Goal: Navigation & Orientation: Find specific page/section

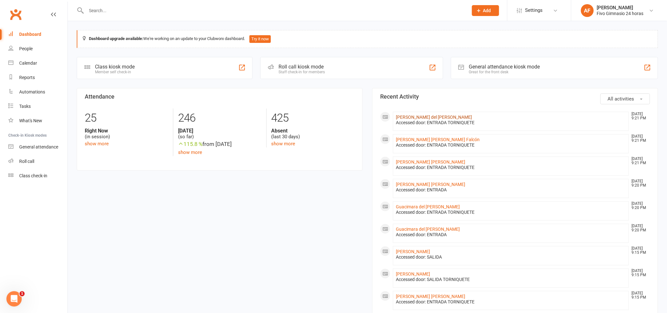
click at [430, 116] on link "[PERSON_NAME] del [PERSON_NAME]" at bounding box center [434, 116] width 76 height 5
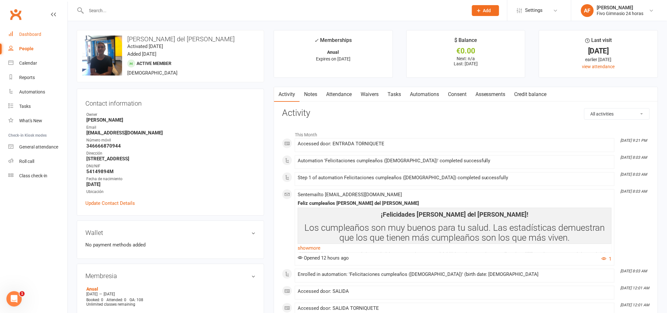
click at [18, 38] on link "Dashboard" at bounding box center [37, 34] width 59 height 14
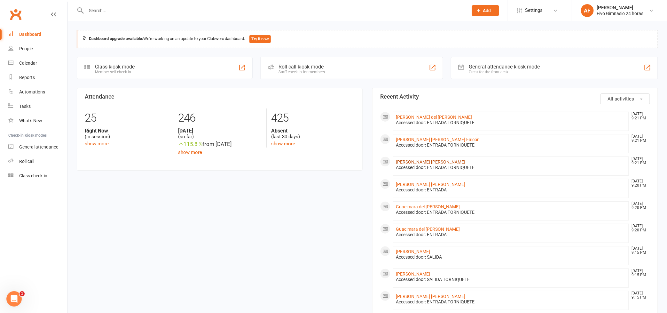
click at [424, 164] on link "[PERSON_NAME] [PERSON_NAME]" at bounding box center [430, 161] width 69 height 5
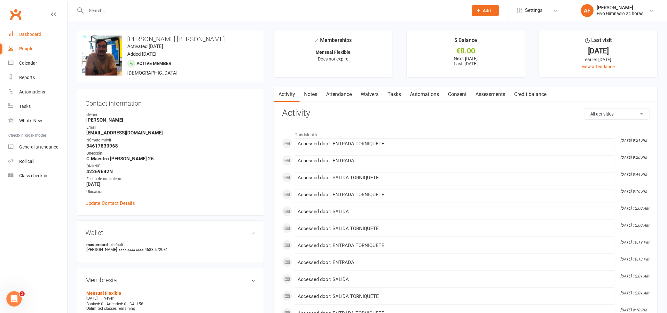
click at [27, 36] on div "Dashboard" at bounding box center [30, 34] width 22 height 5
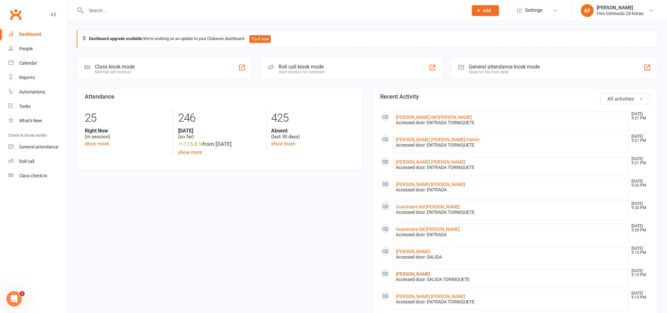
click at [430, 273] on link "[PERSON_NAME]" at bounding box center [413, 273] width 34 height 5
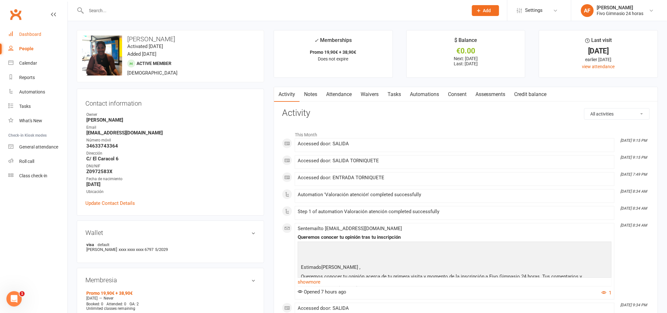
click at [29, 37] on link "Dashboard" at bounding box center [37, 34] width 59 height 14
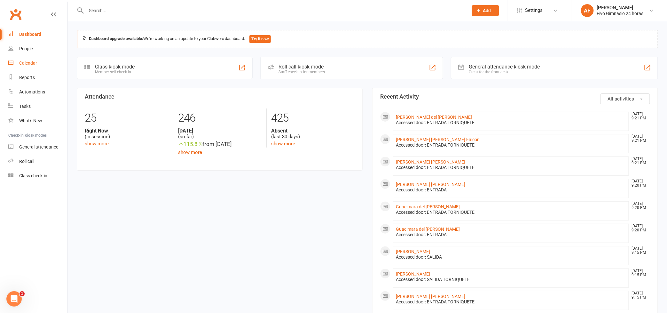
click at [29, 65] on div "Calendar" at bounding box center [28, 62] width 18 height 5
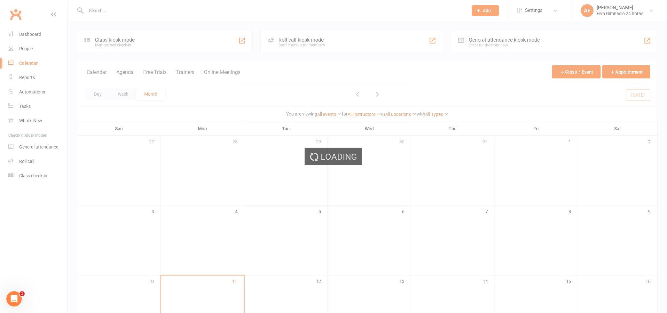
click at [35, 36] on div "Loading" at bounding box center [333, 156] width 667 height 313
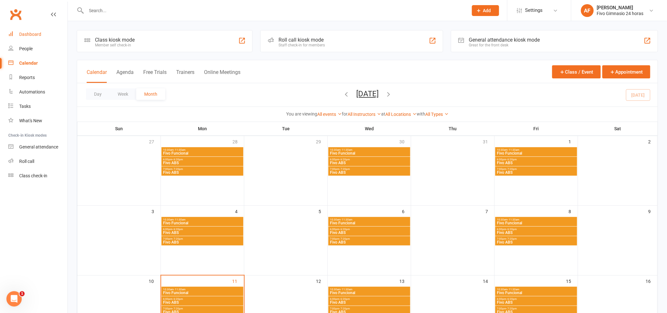
click at [31, 33] on div "Dashboard" at bounding box center [30, 34] width 22 height 5
